Goal: Task Accomplishment & Management: Use online tool/utility

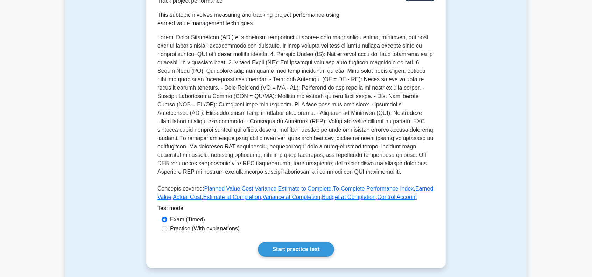
scroll to position [140, 0]
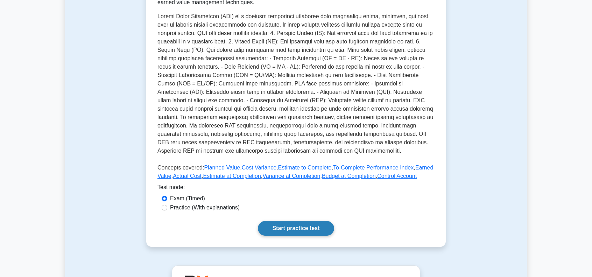
click at [290, 226] on link "Start practice test" at bounding box center [296, 228] width 76 height 15
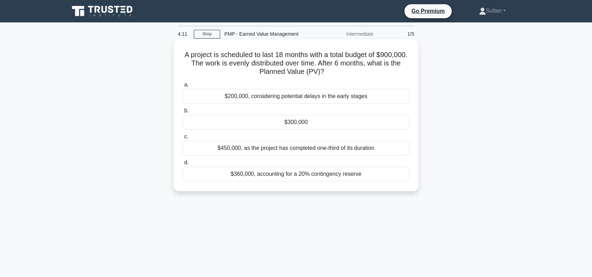
click at [293, 124] on div "$300,000" at bounding box center [296, 122] width 227 height 15
click at [183, 113] on input "b. $300,000" at bounding box center [183, 110] width 0 height 5
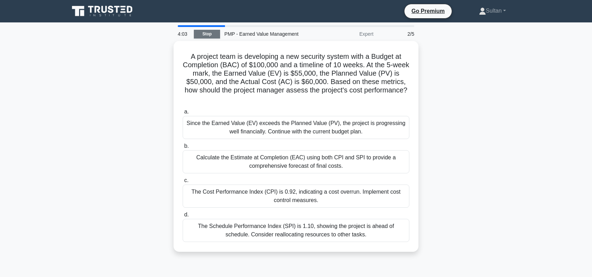
click at [204, 35] on link "Stop" at bounding box center [207, 34] width 26 height 9
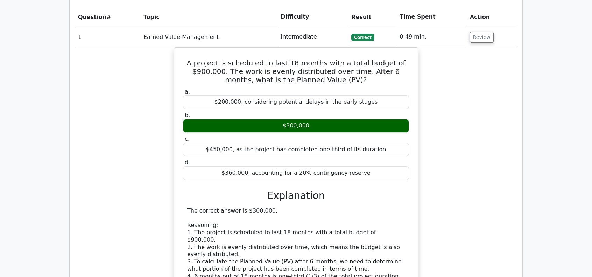
scroll to position [490, 0]
